Goal: Information Seeking & Learning: Learn about a topic

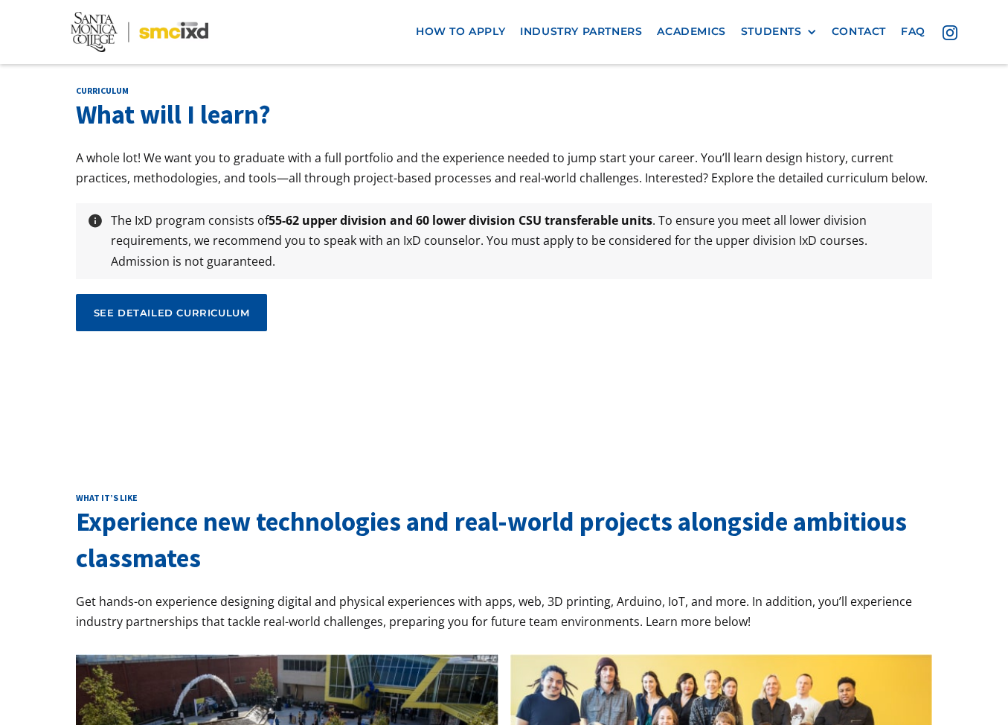
scroll to position [5074, 0]
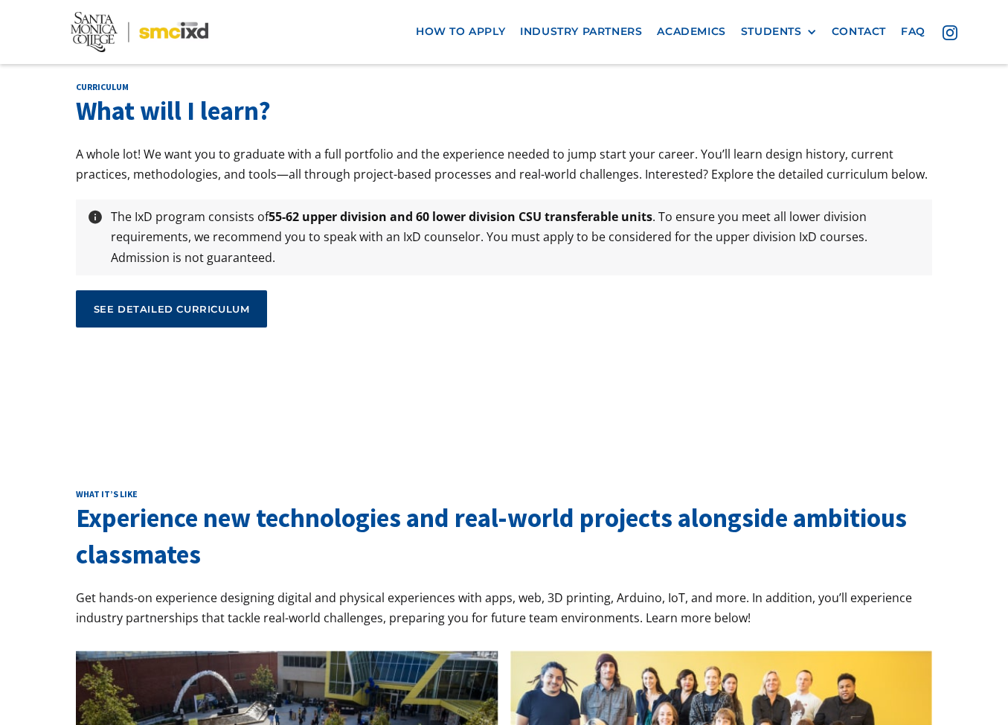
click at [186, 302] on div "see detailed curriculum" at bounding box center [172, 308] width 156 height 13
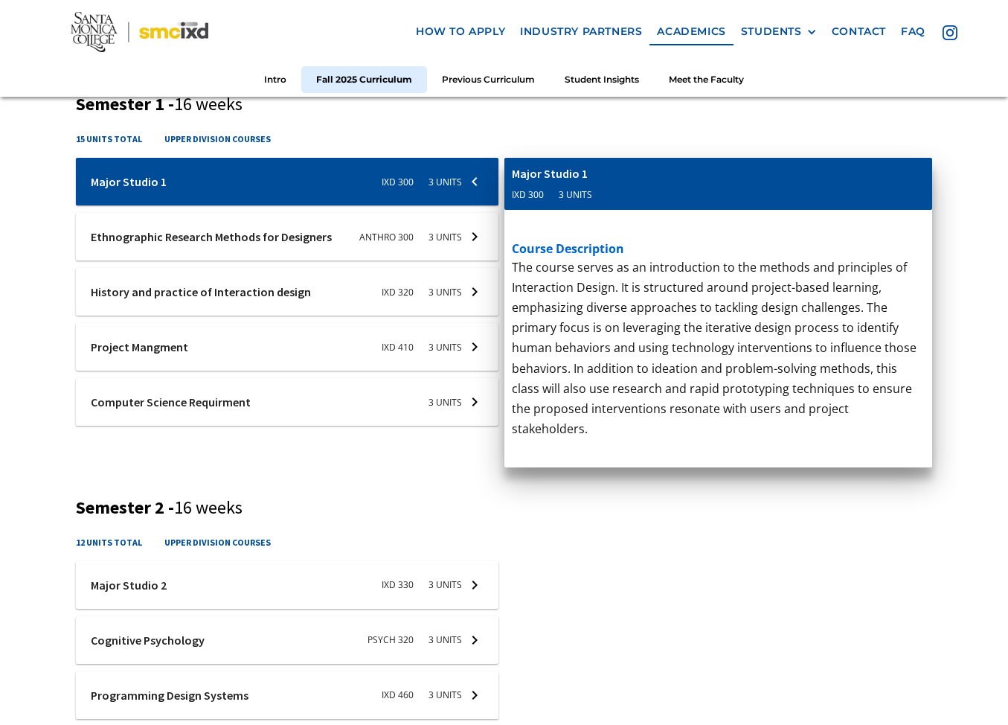
scroll to position [572, 0]
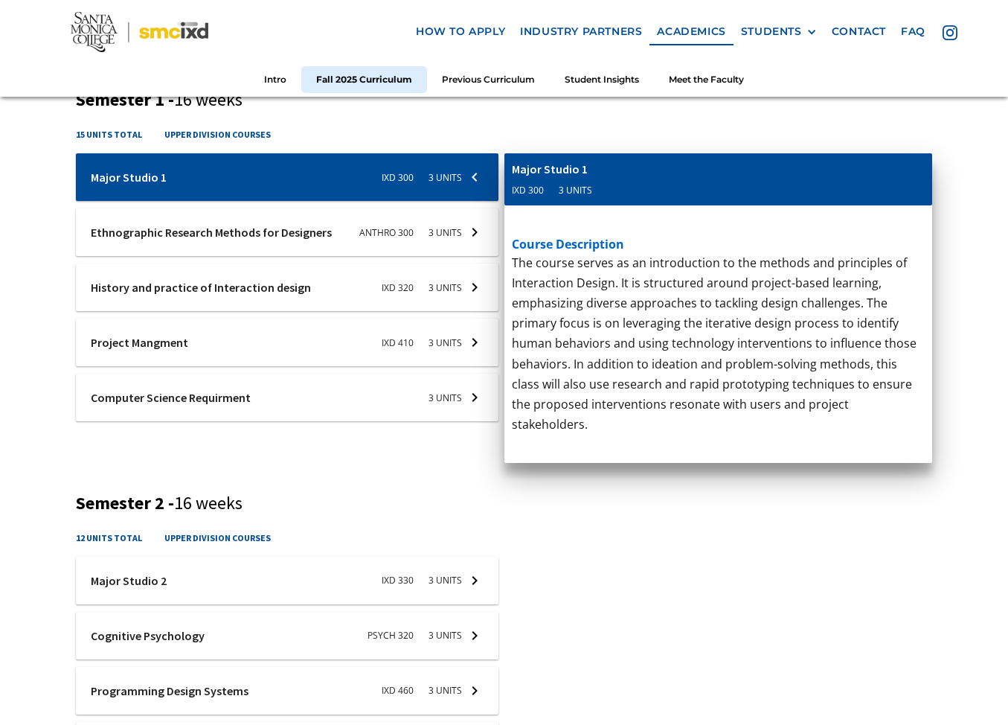
click at [294, 201] on div at bounding box center [287, 177] width 423 height 48
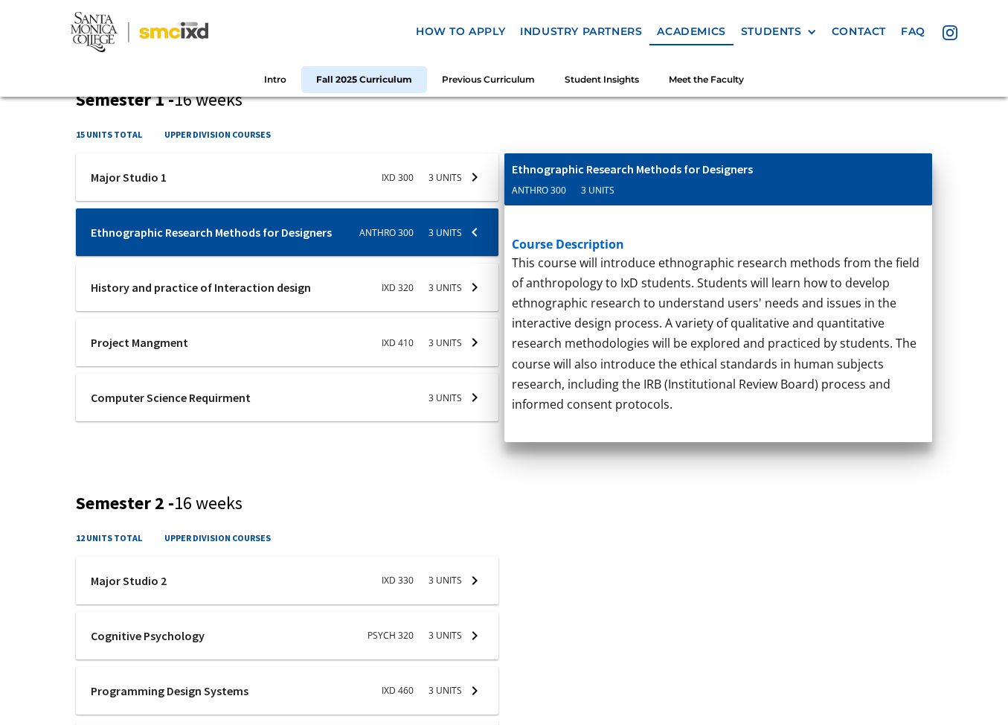
click at [295, 201] on div at bounding box center [287, 177] width 423 height 48
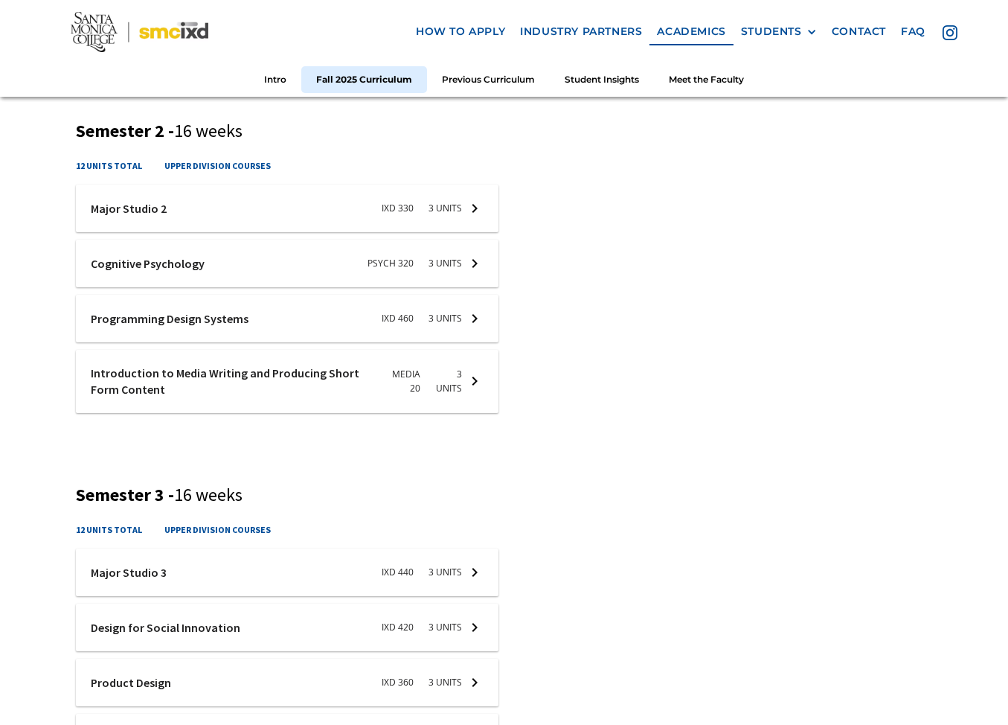
scroll to position [950, 0]
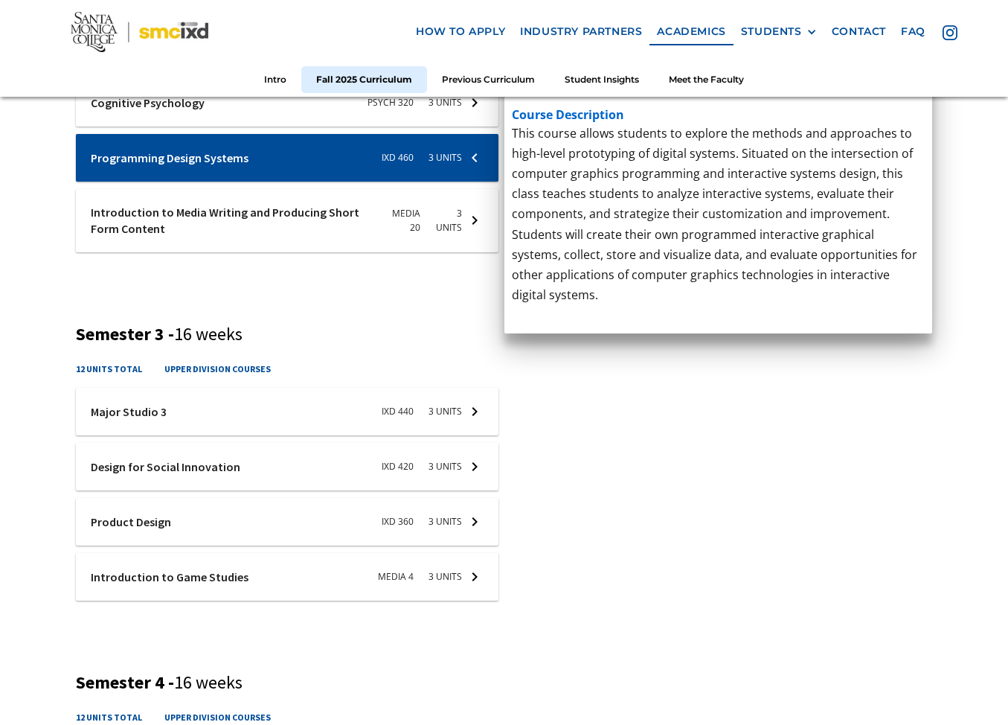
scroll to position [1108, 0]
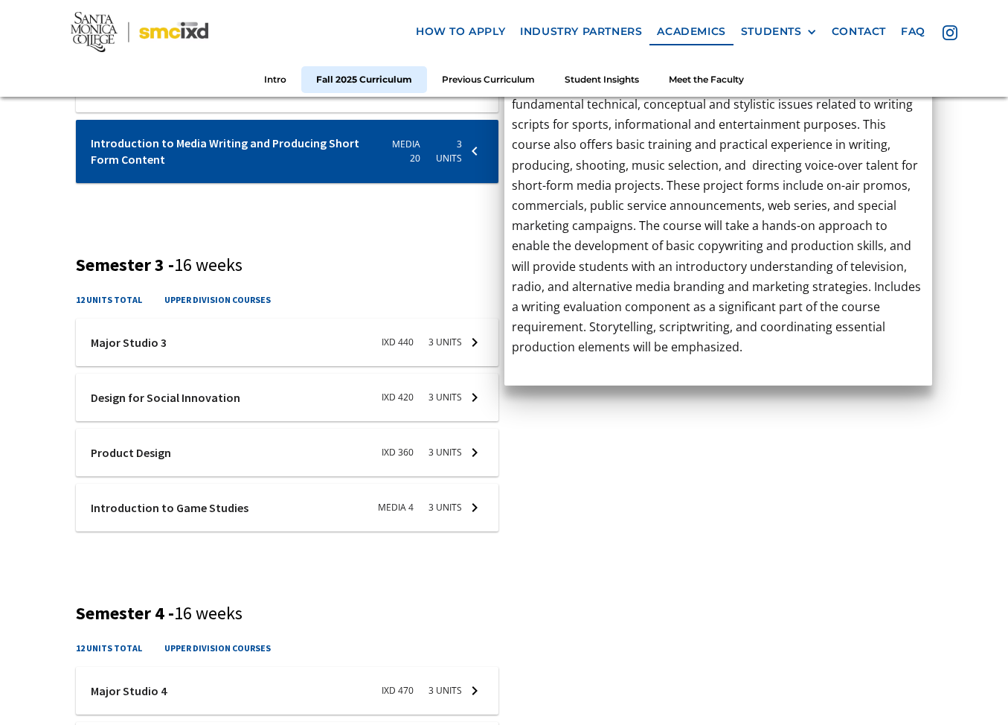
scroll to position [1245, 0]
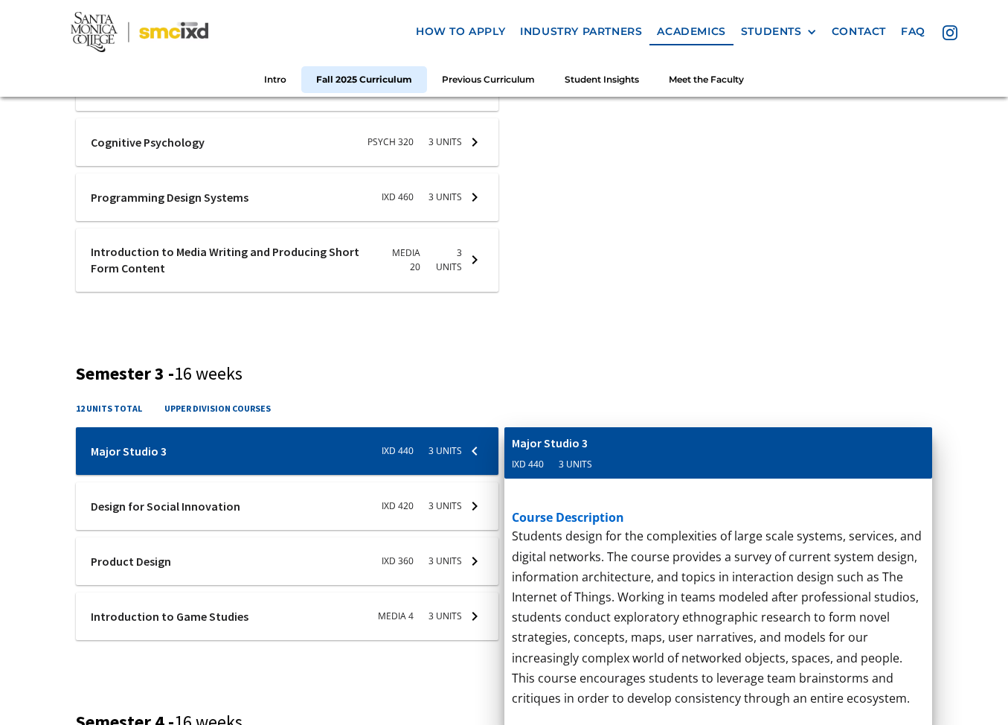
scroll to position [1064, 0]
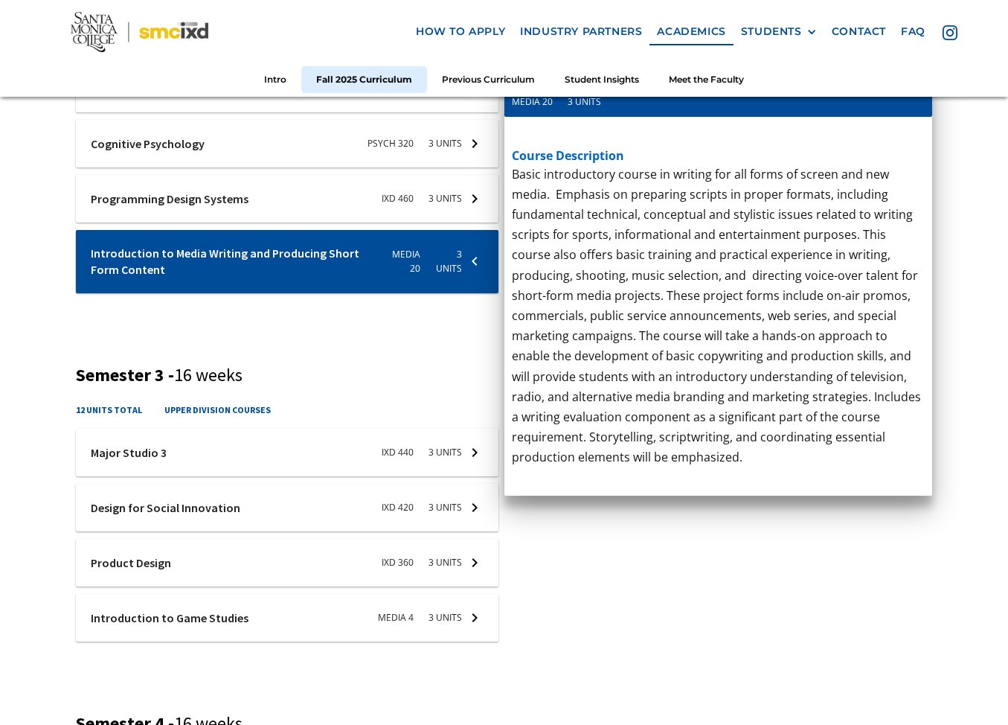
scroll to position [1111, 0]
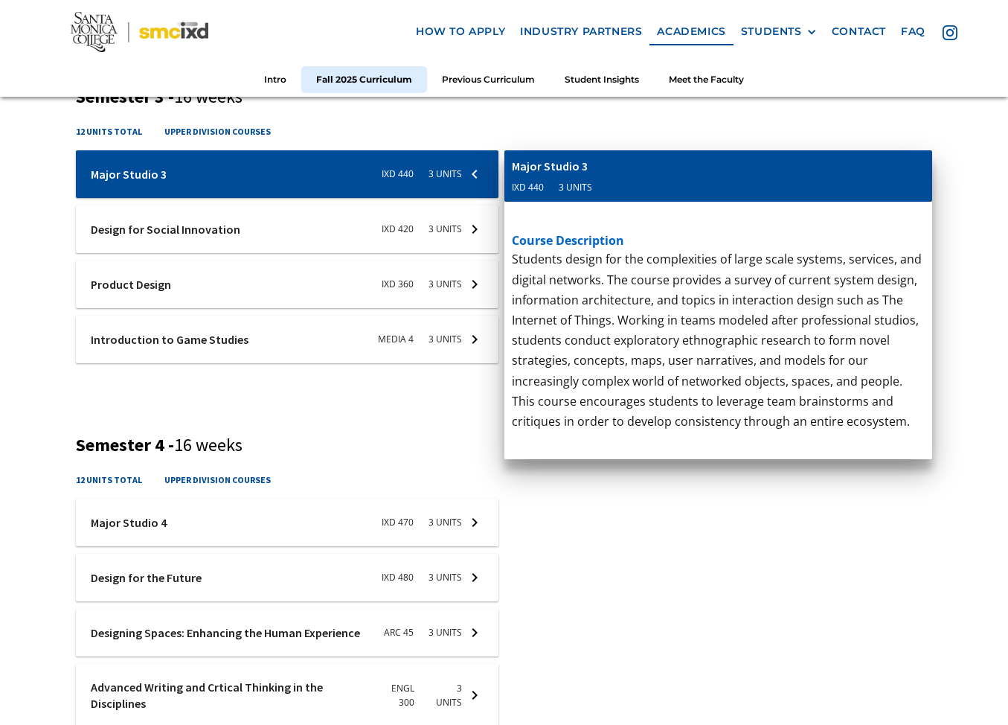
scroll to position [1346, 0]
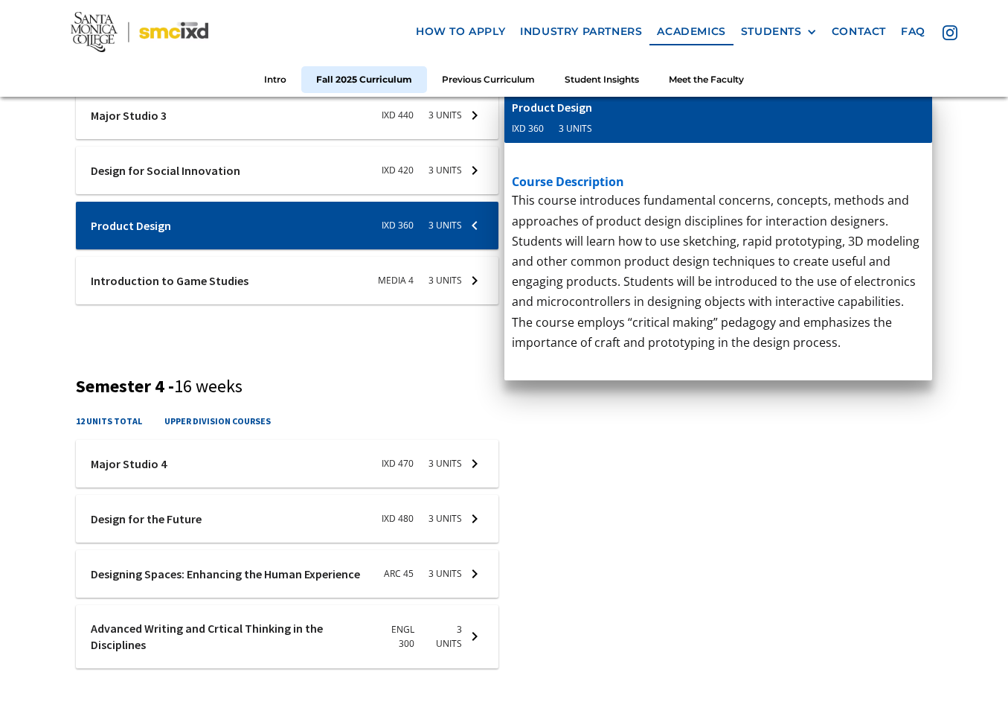
scroll to position [1406, 0]
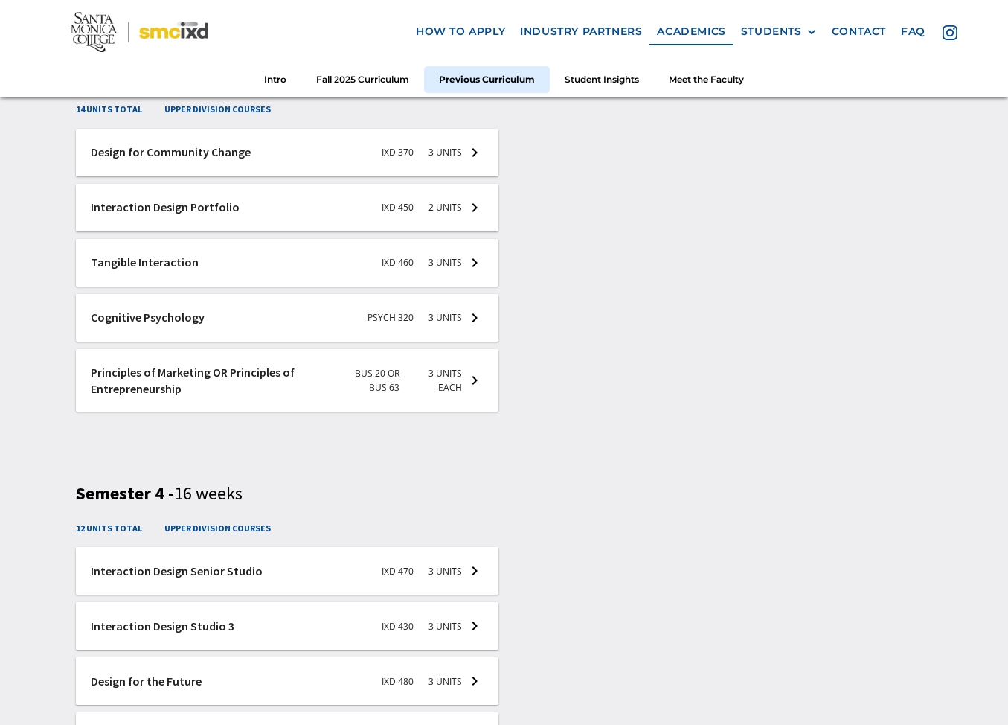
scroll to position [3050, 0]
